Goal: Find specific page/section: Find specific page/section

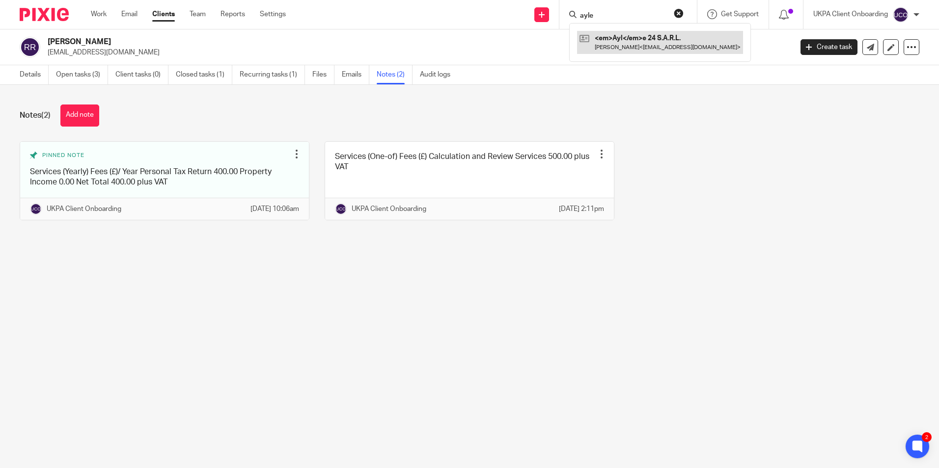
type input "ayle"
click at [611, 38] on link at bounding box center [660, 42] width 166 height 23
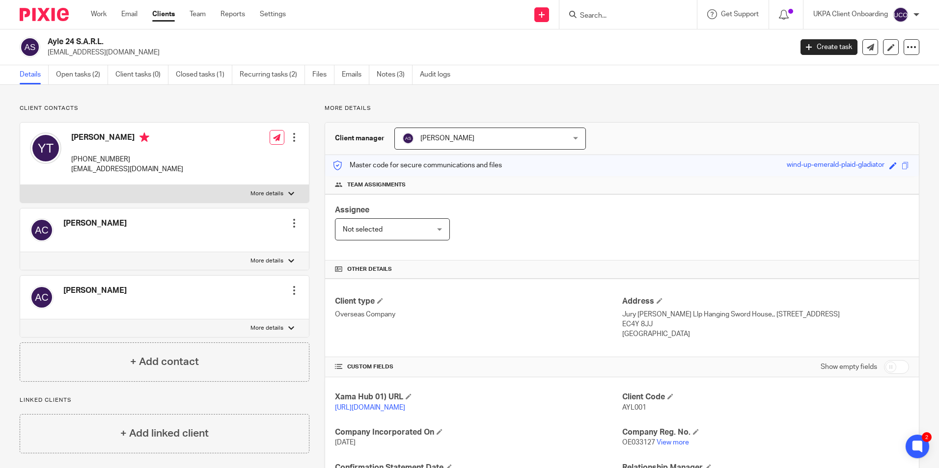
click at [597, 12] on input "Search" at bounding box center [623, 16] width 88 height 9
paste input "The Marycia Lily Group Ltd"
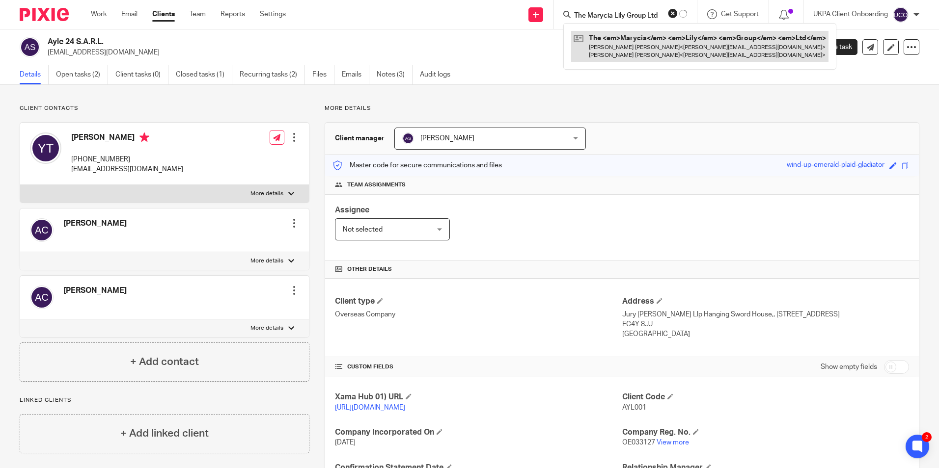
type input "The Marycia Lily Group Ltd"
click at [614, 42] on link at bounding box center [699, 46] width 257 height 30
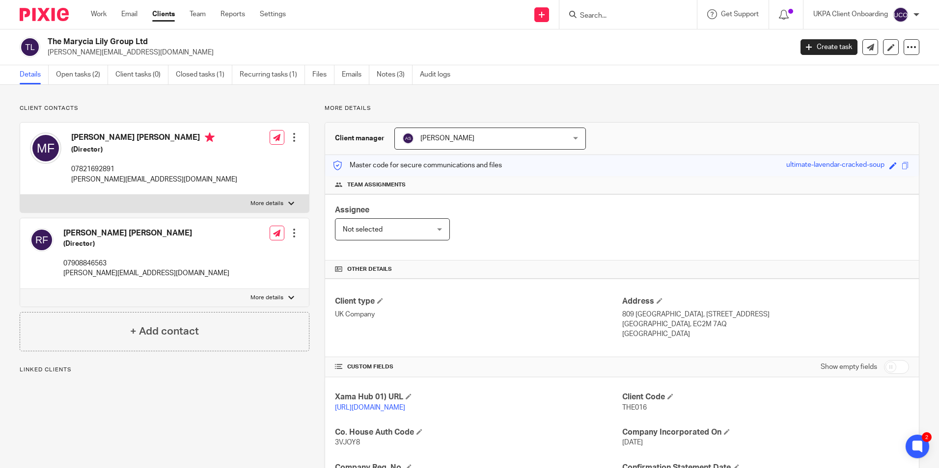
click at [620, 15] on input "Search" at bounding box center [623, 16] width 88 height 9
click at [618, 17] on input "Search" at bounding box center [623, 16] width 88 height 9
paste input "DBH Property Partners Limited"
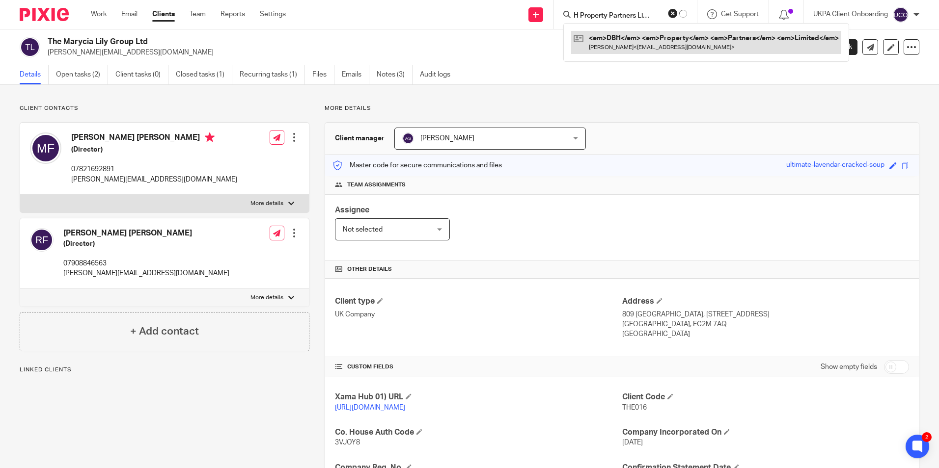
type input "DBH Property Partners Limited"
click at [619, 39] on link at bounding box center [706, 42] width 270 height 23
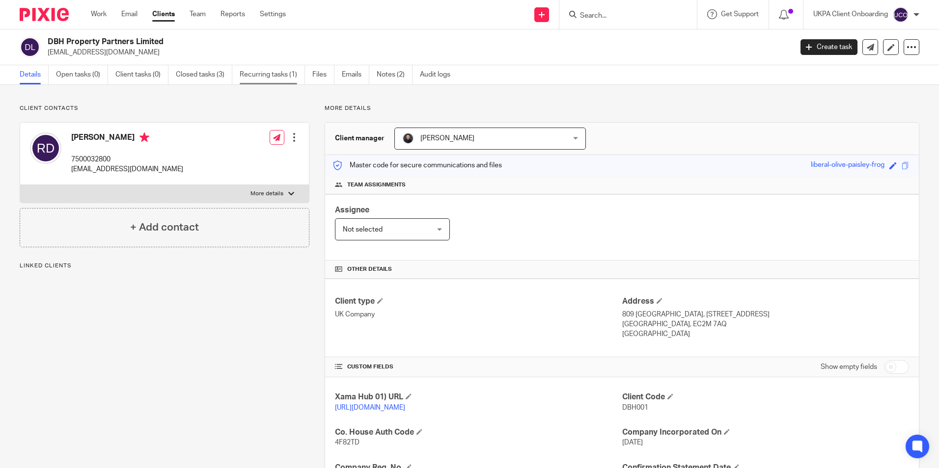
click at [280, 81] on link "Recurring tasks (1)" at bounding box center [272, 74] width 65 height 19
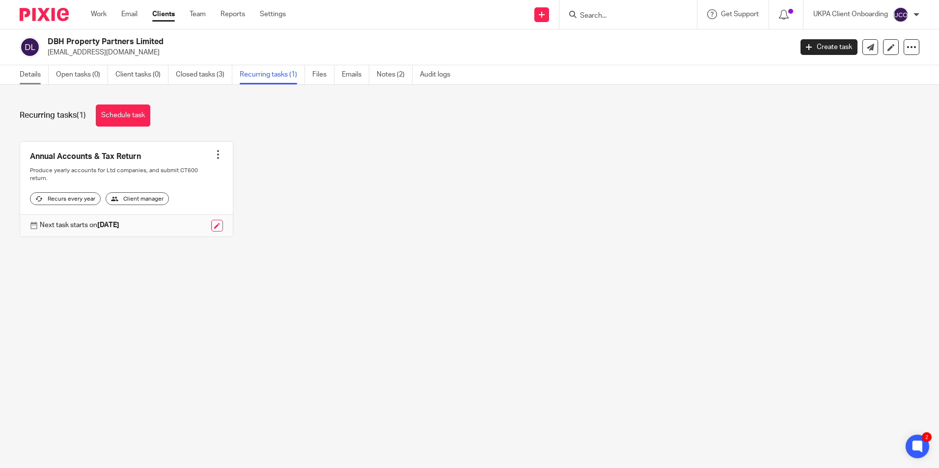
click at [27, 74] on link "Details" at bounding box center [34, 74] width 29 height 19
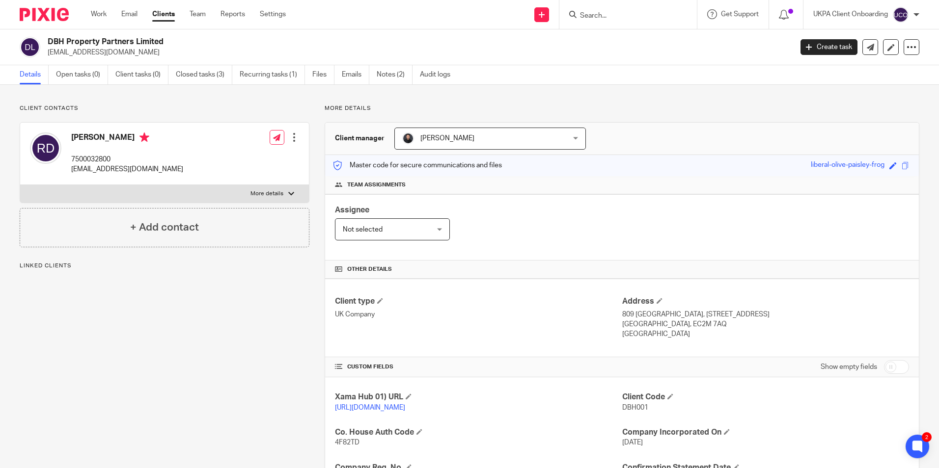
click at [598, 19] on input "Search" at bounding box center [623, 16] width 88 height 9
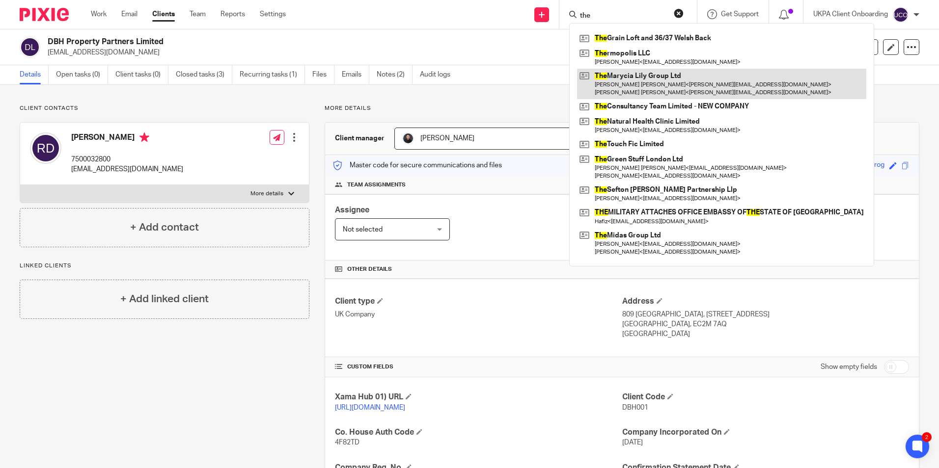
type input "the"
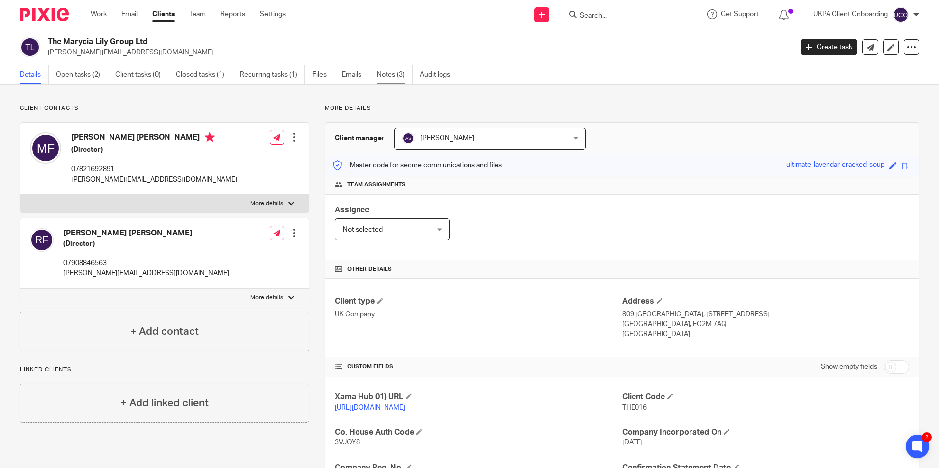
click at [391, 75] on link "Notes (3)" at bounding box center [395, 74] width 36 height 19
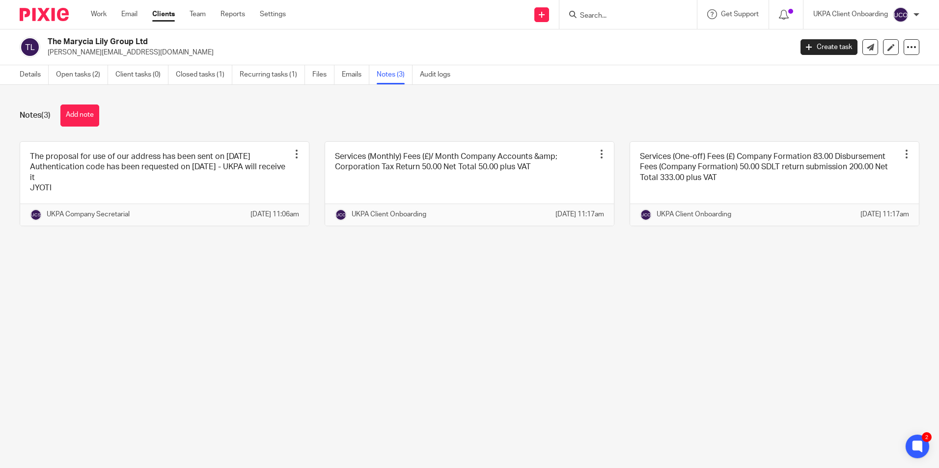
click at [607, 19] on input "Search" at bounding box center [623, 16] width 88 height 9
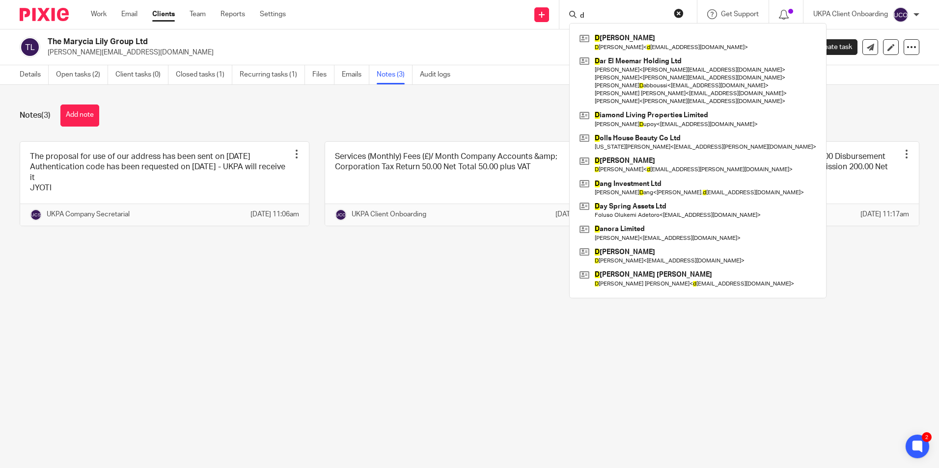
type input "d"
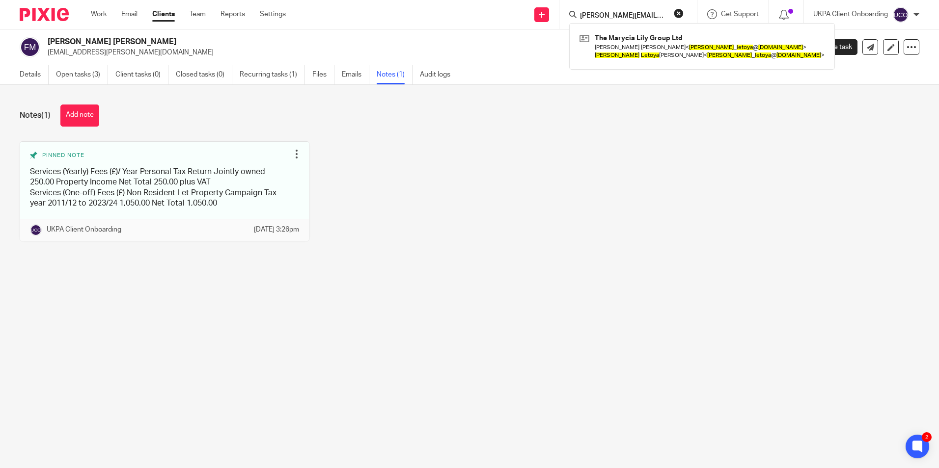
click at [677, 12] on button "reset" at bounding box center [679, 13] width 10 height 10
click at [650, 13] on input "Search" at bounding box center [623, 16] width 88 height 9
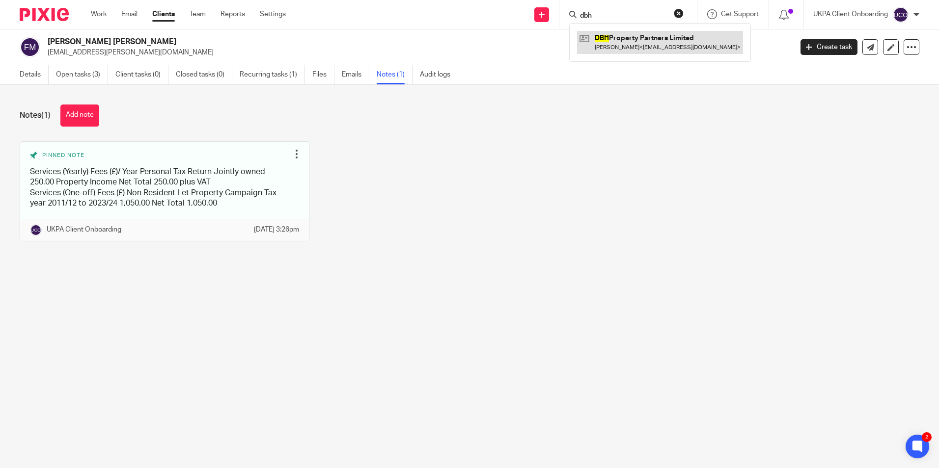
type input "dbh"
click at [648, 37] on link at bounding box center [660, 42] width 166 height 23
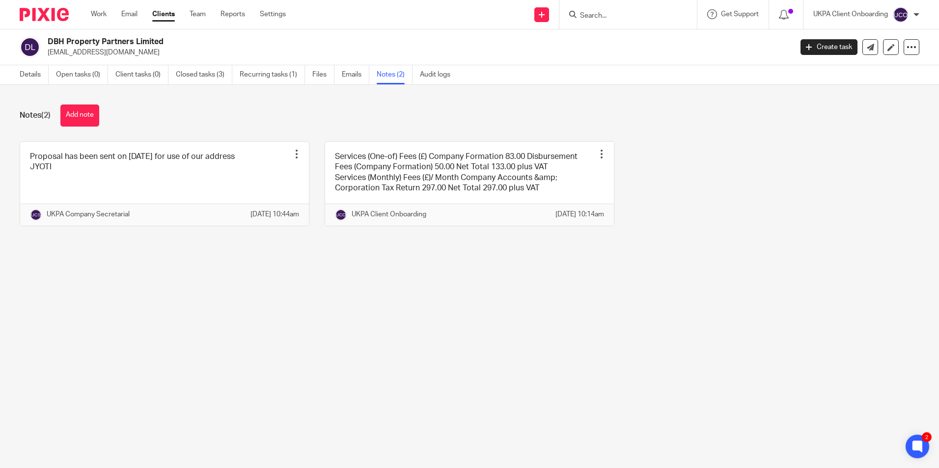
click at [126, 54] on p "[EMAIL_ADDRESS][DOMAIN_NAME]" at bounding box center [417, 53] width 738 height 10
click at [125, 54] on p "[EMAIL_ADDRESS][DOMAIN_NAME]" at bounding box center [417, 53] width 738 height 10
copy main "[EMAIL_ADDRESS][DOMAIN_NAME] Create task Update from Companies House Export dat…"
click at [635, 17] on input "Search" at bounding box center [623, 16] width 88 height 9
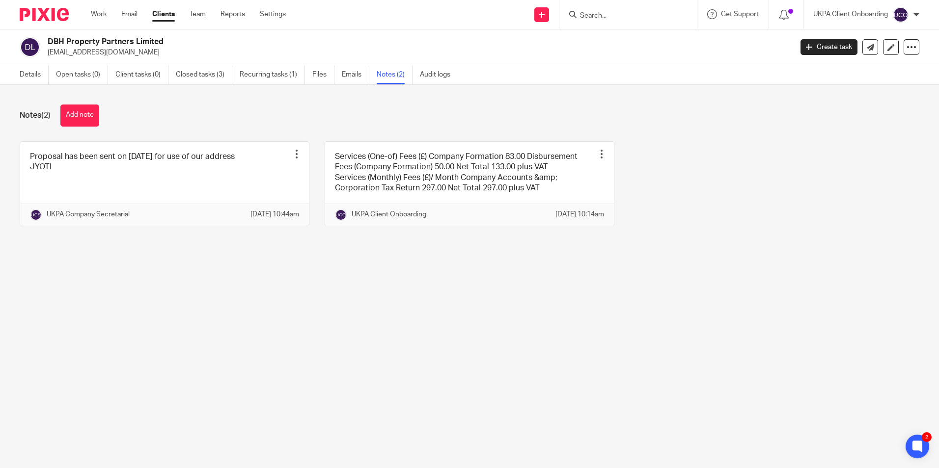
paste input "[EMAIL_ADDRESS][DOMAIN_NAME]"
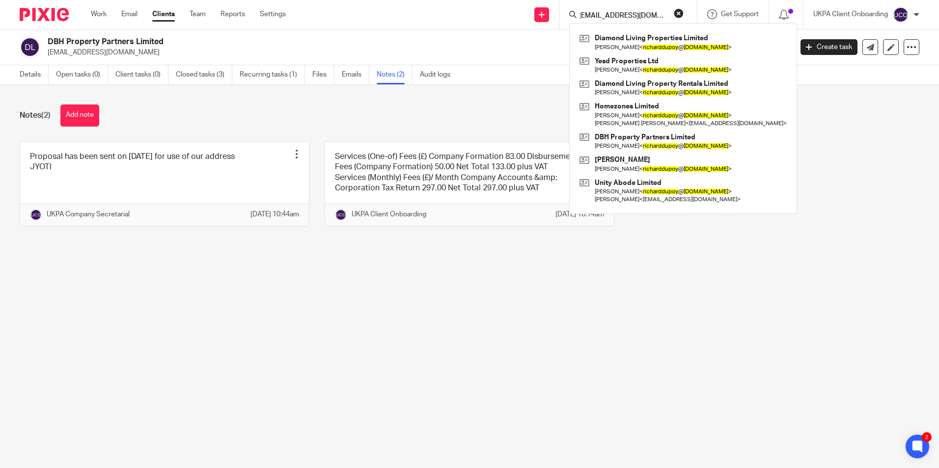
type input "[EMAIL_ADDRESS][DOMAIN_NAME]"
